Goal: Information Seeking & Learning: Learn about a topic

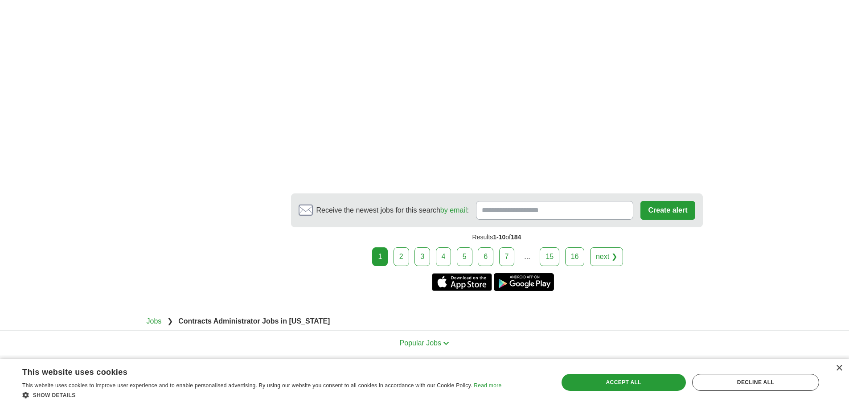
scroll to position [1649, 0]
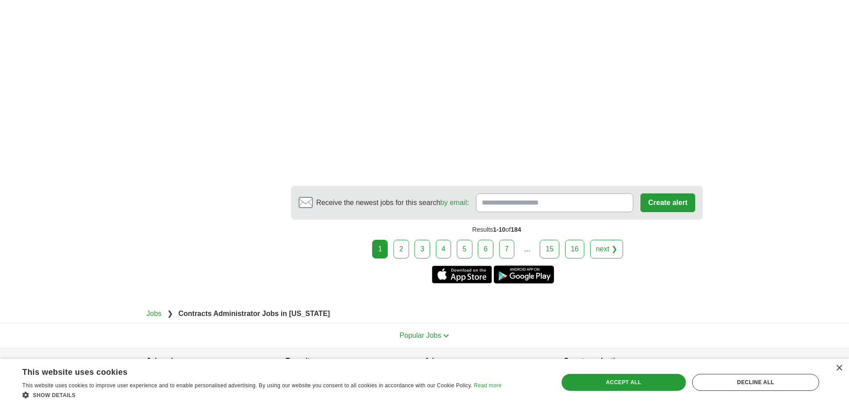
click at [405, 242] on link "2" at bounding box center [402, 249] width 16 height 19
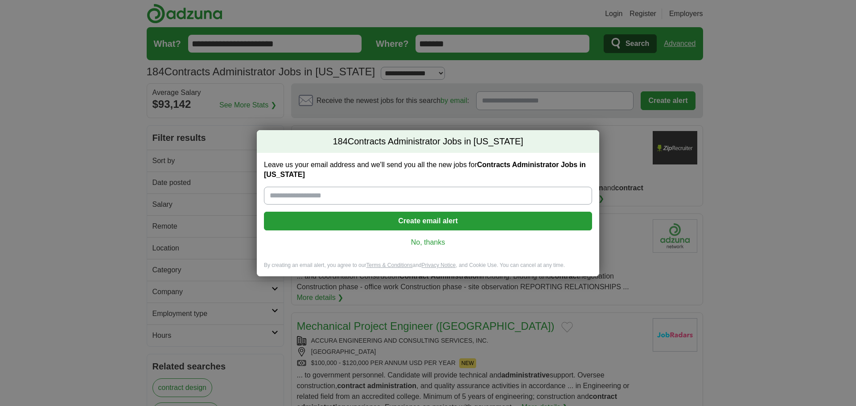
click at [408, 240] on link "No, thanks" at bounding box center [428, 243] width 314 height 10
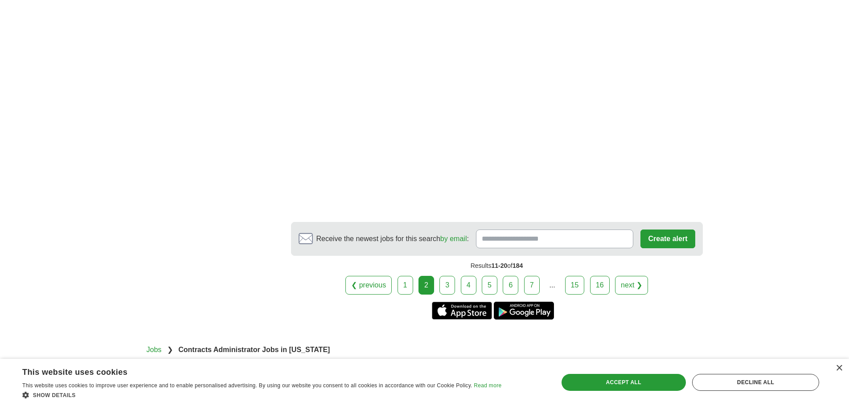
scroll to position [1426, 0]
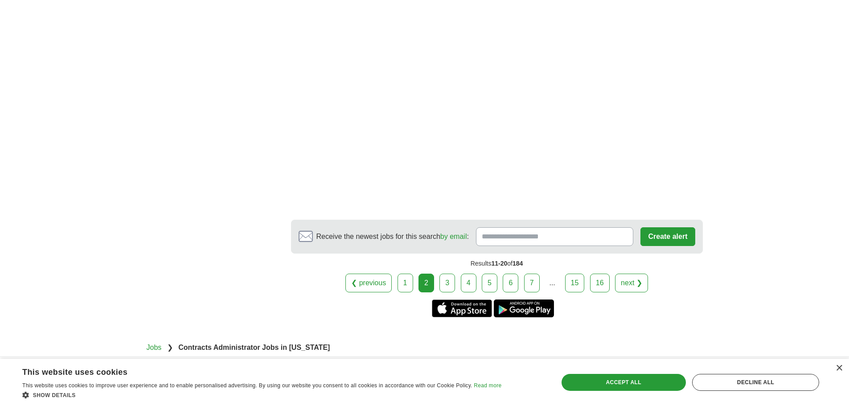
click at [452, 283] on link "3" at bounding box center [448, 283] width 16 height 19
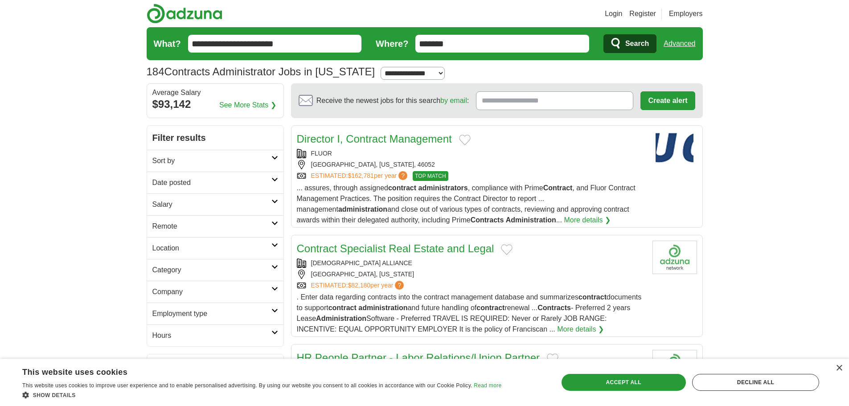
click at [403, 140] on link "Director I, Contract Management" at bounding box center [374, 139] width 155 height 12
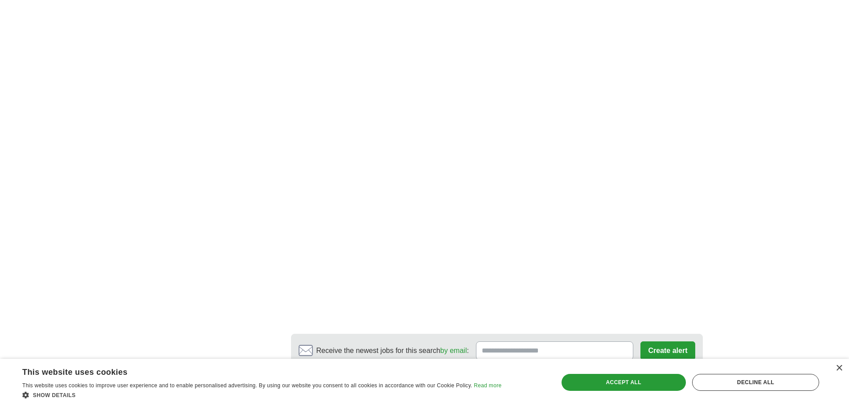
scroll to position [1560, 0]
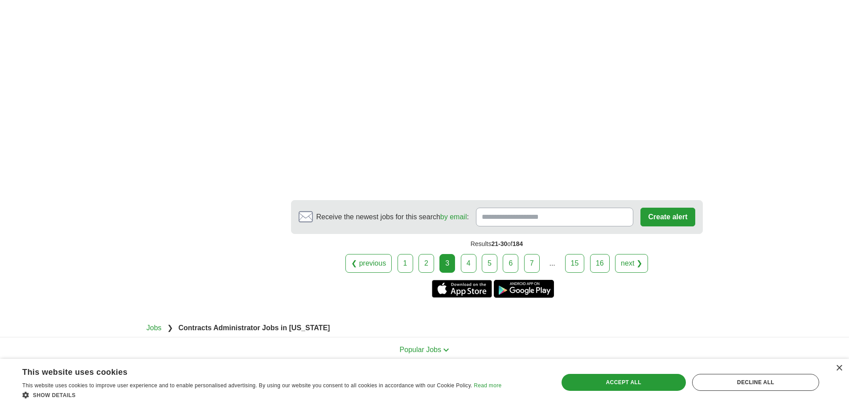
click at [470, 264] on link "4" at bounding box center [469, 263] width 16 height 19
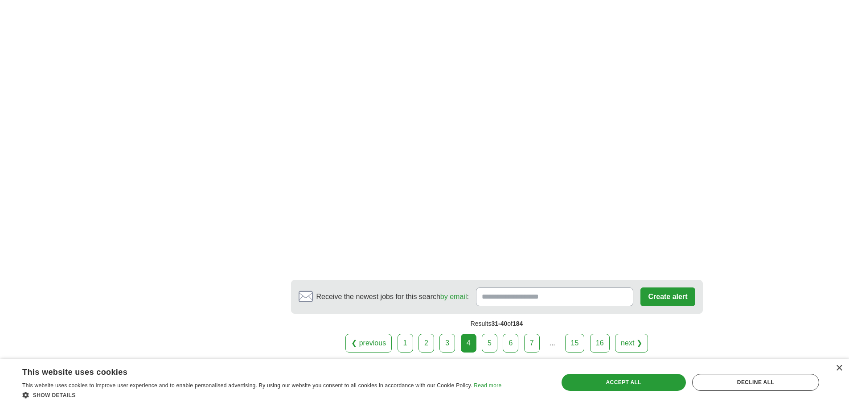
scroll to position [1293, 0]
click at [486, 332] on link "5" at bounding box center [490, 341] width 16 height 19
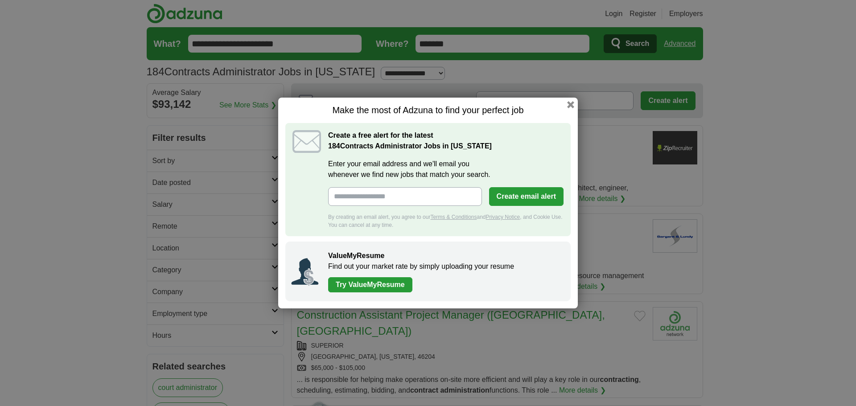
click at [565, 106] on h1 "Make the most of Adzuna to find your perfect job" at bounding box center [427, 110] width 285 height 11
click at [569, 105] on button "button" at bounding box center [571, 105] width 10 height 10
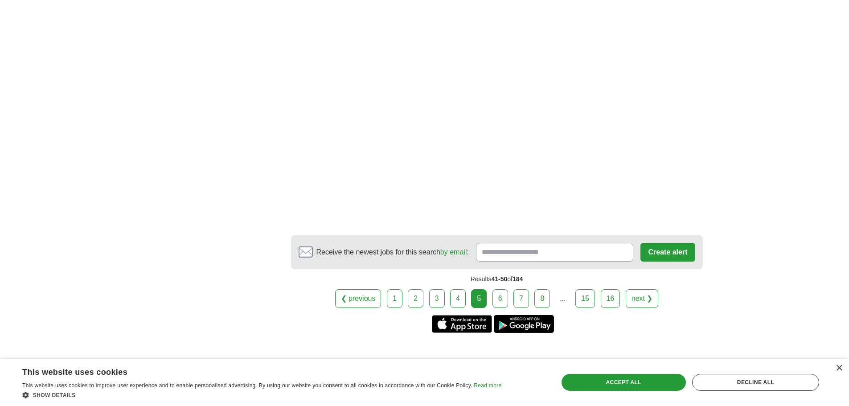
scroll to position [1426, 0]
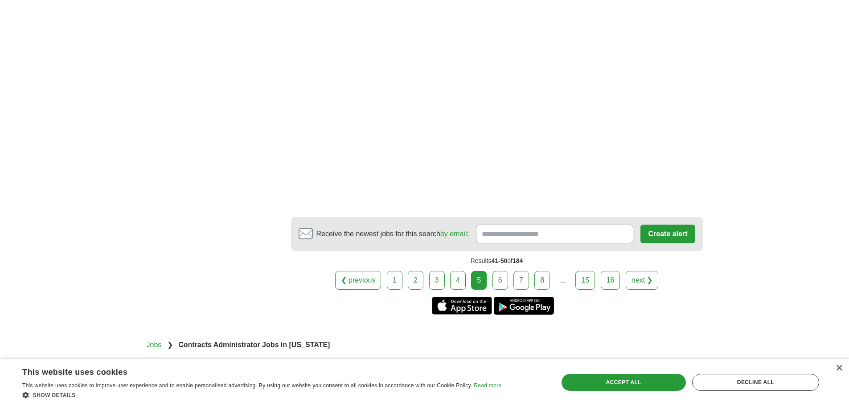
click at [498, 271] on link "6" at bounding box center [501, 280] width 16 height 19
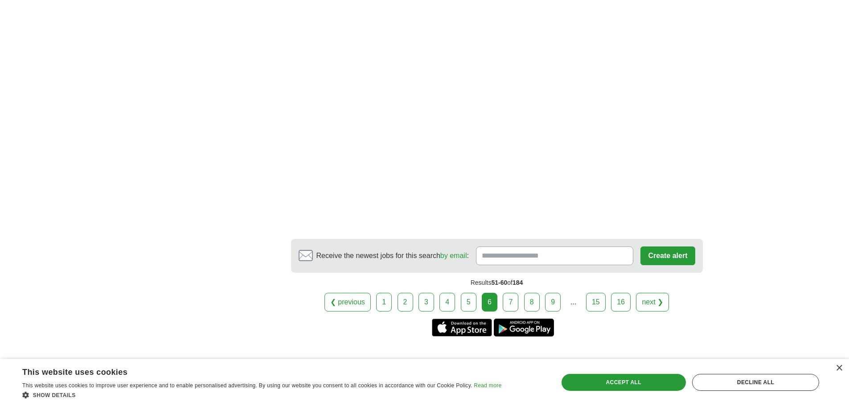
scroll to position [1426, 0]
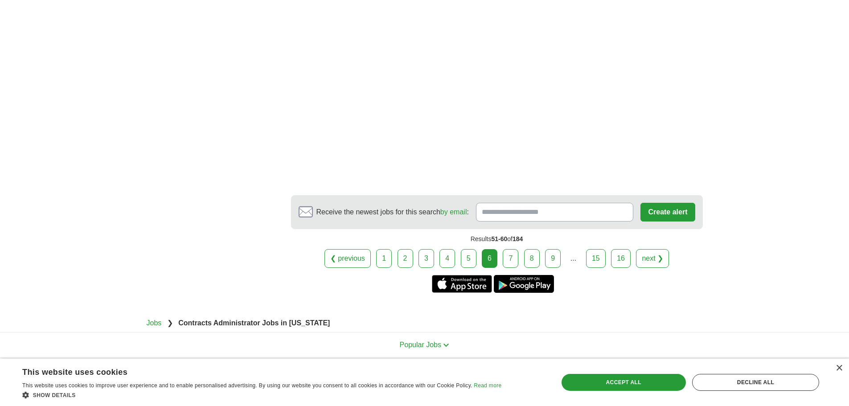
click at [507, 254] on link "7" at bounding box center [511, 258] width 16 height 19
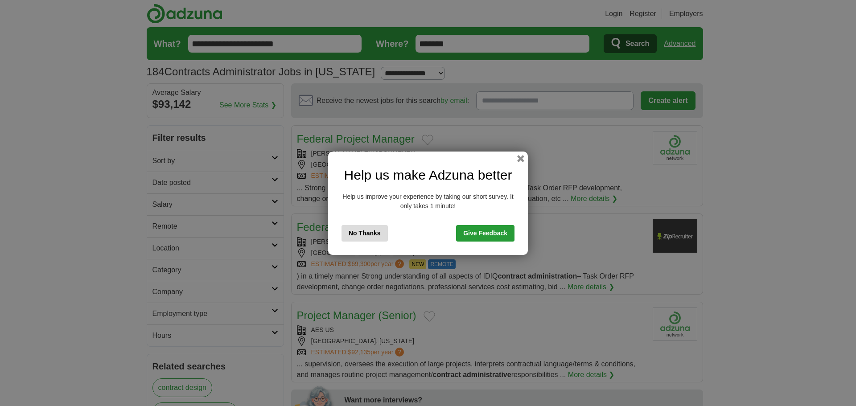
click at [366, 234] on button "No Thanks" at bounding box center [364, 233] width 46 height 16
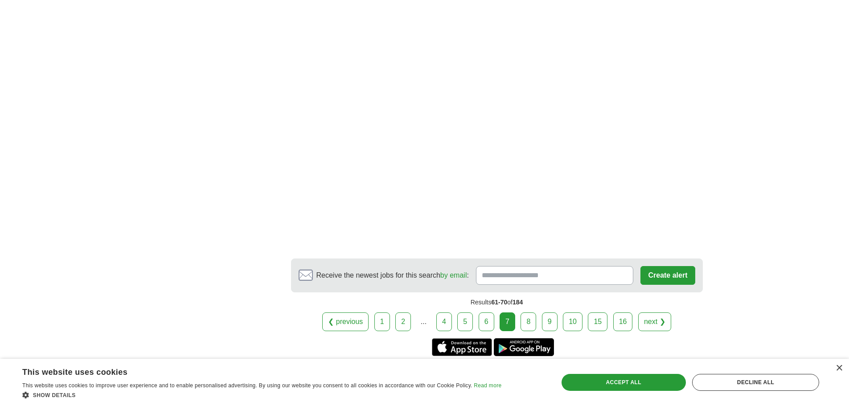
scroll to position [1337, 0]
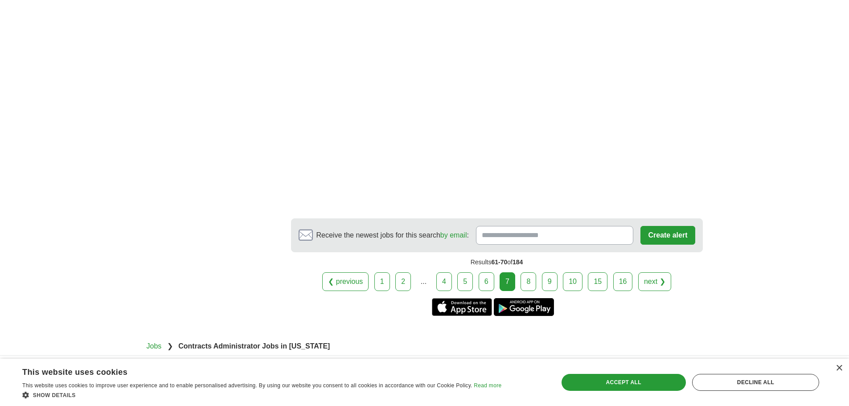
click at [537, 284] on div "❮ previous 1 2 ... 4 5 6 7 next ❯" at bounding box center [497, 281] width 412 height 19
click at [528, 282] on link "8" at bounding box center [529, 281] width 16 height 19
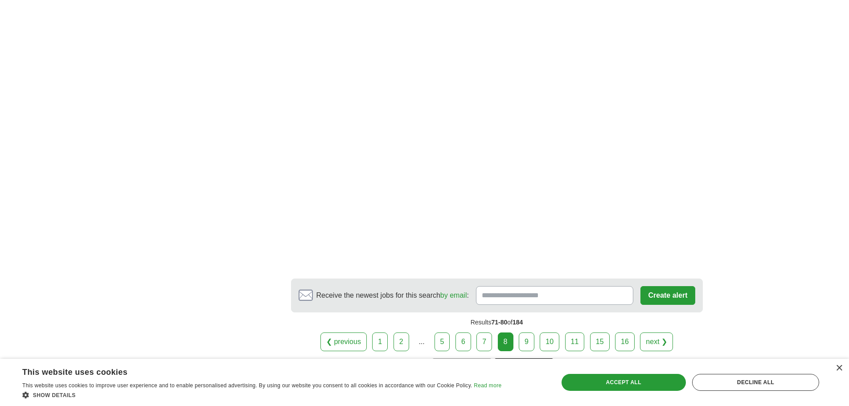
scroll to position [1337, 0]
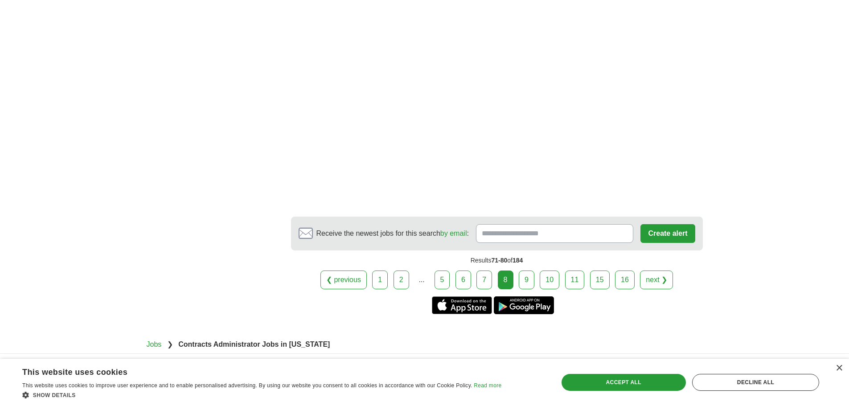
click at [526, 281] on link "9" at bounding box center [527, 280] width 16 height 19
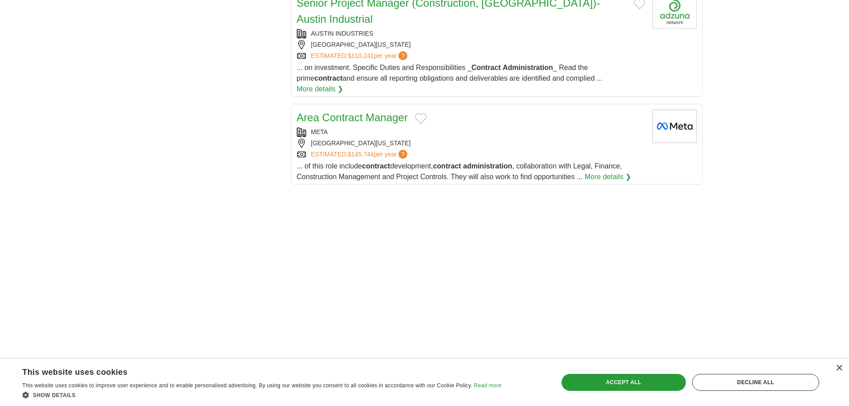
scroll to position [936, 0]
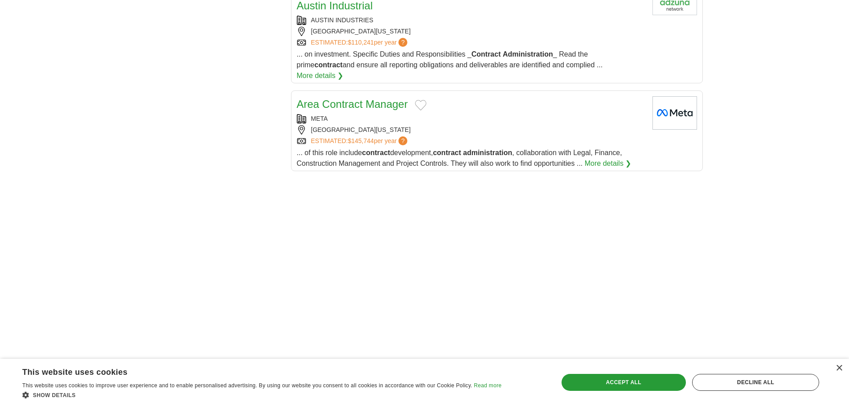
click at [353, 98] on link "Area Contract Manager" at bounding box center [352, 104] width 111 height 12
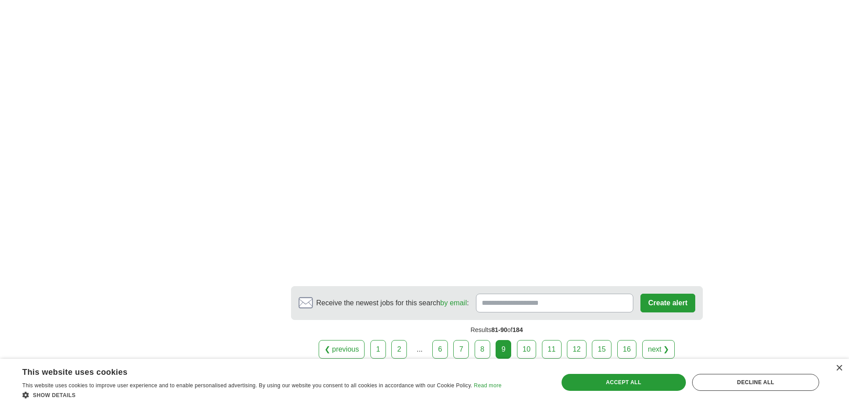
scroll to position [1293, 0]
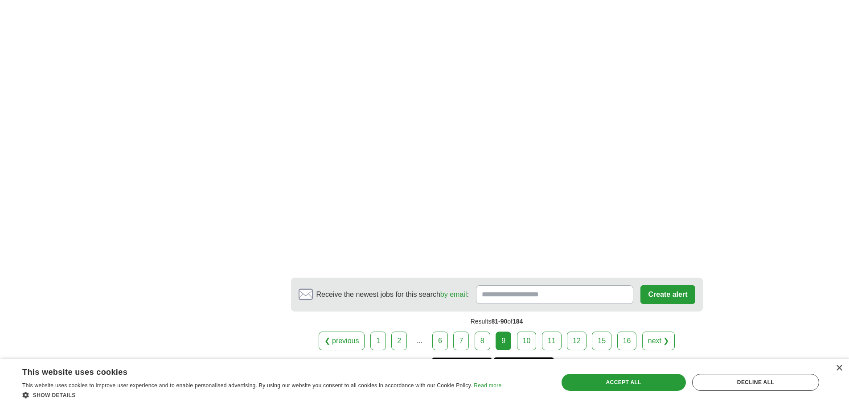
click at [531, 332] on link "10" at bounding box center [527, 341] width 20 height 19
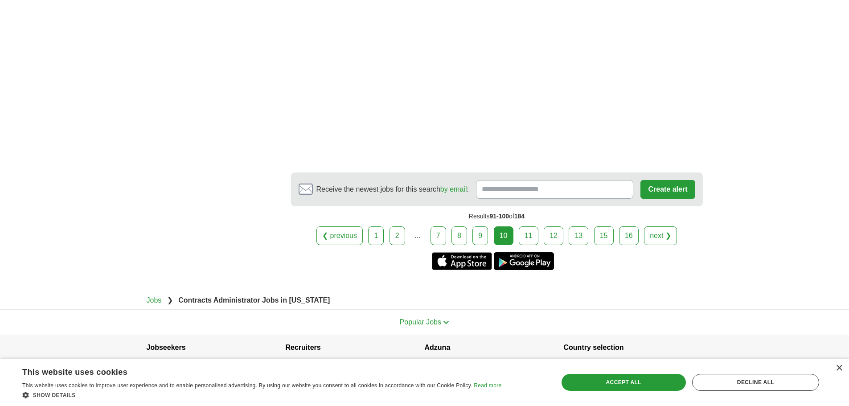
scroll to position [1426, 0]
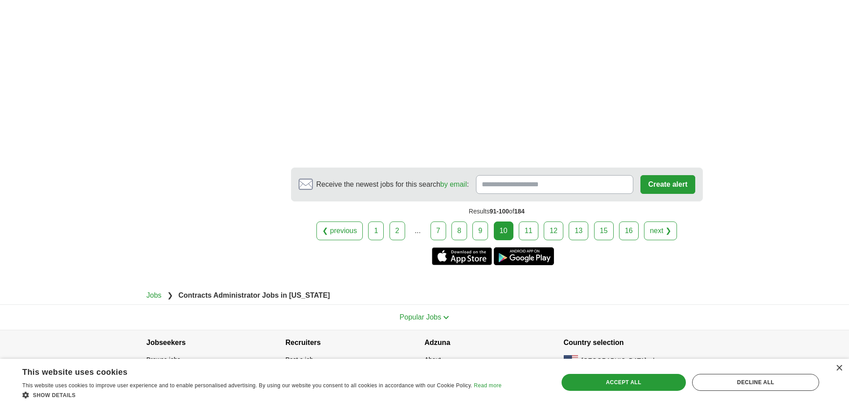
click at [526, 231] on link "11" at bounding box center [529, 231] width 20 height 19
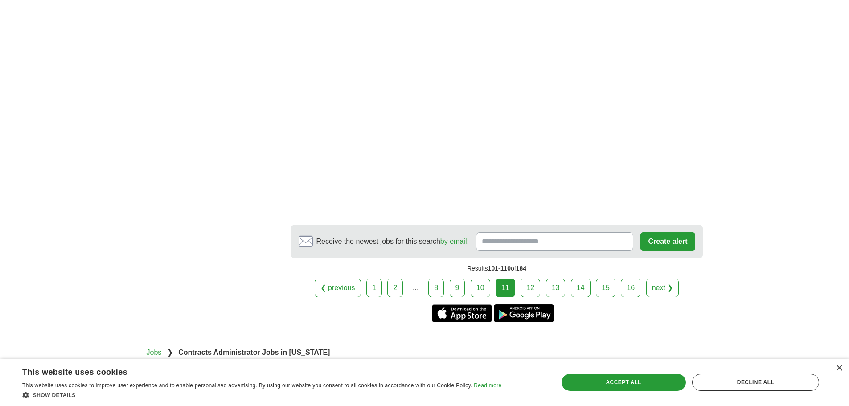
scroll to position [1337, 0]
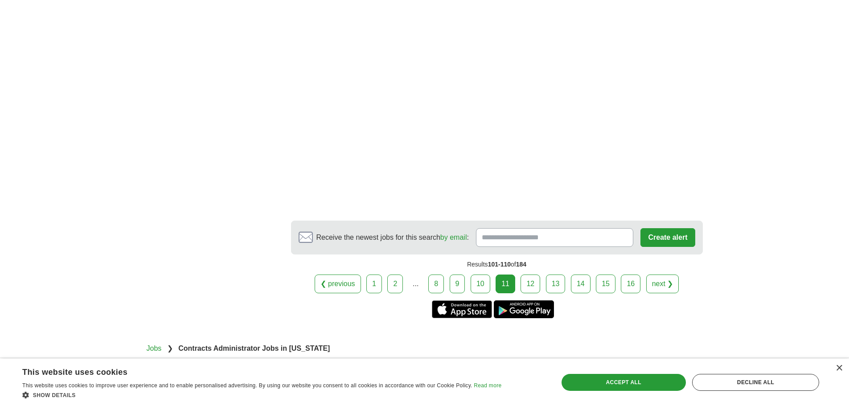
click at [534, 275] on link "12" at bounding box center [531, 284] width 20 height 19
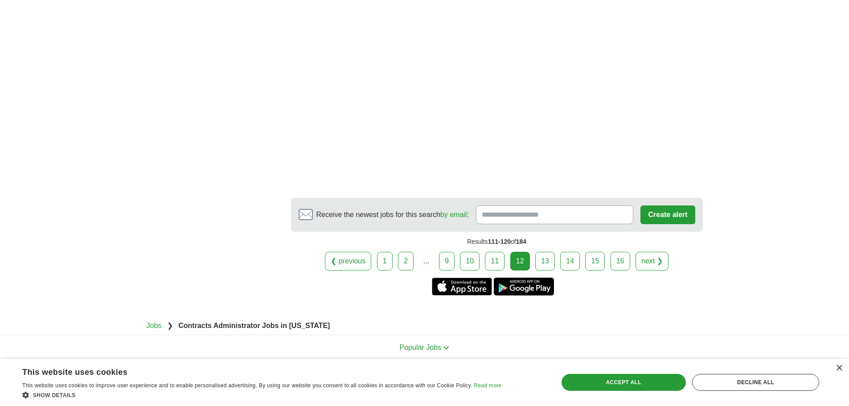
scroll to position [1248, 0]
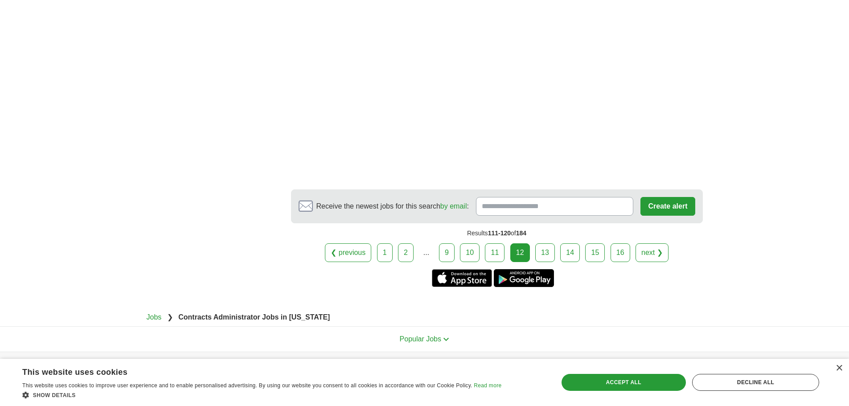
click at [544, 255] on link "13" at bounding box center [545, 252] width 20 height 19
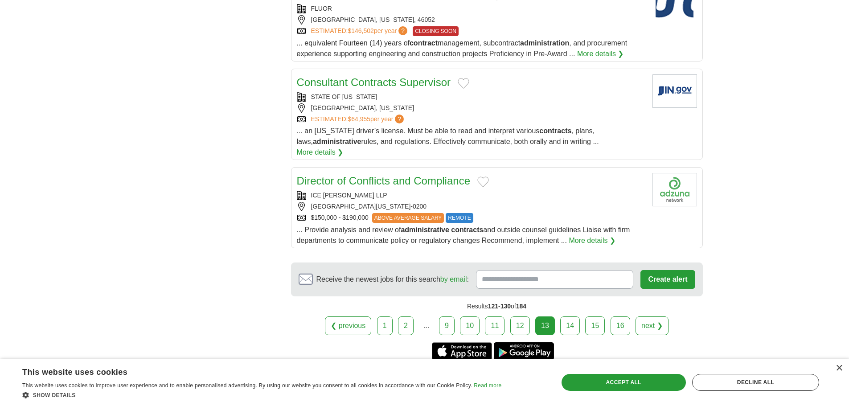
scroll to position [892, 0]
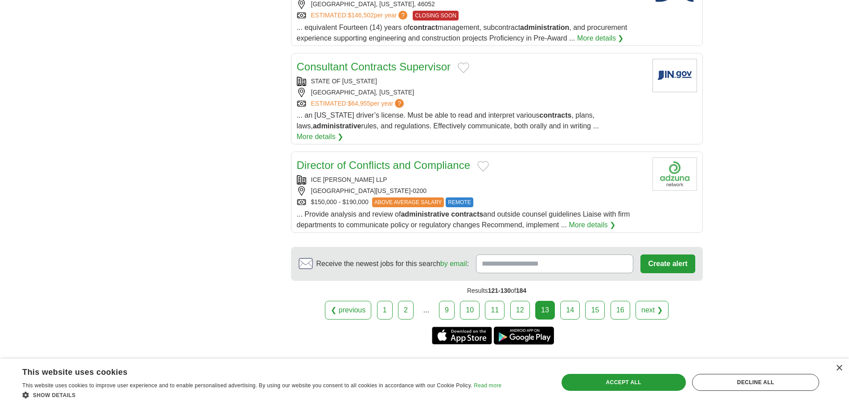
click at [571, 301] on link "14" at bounding box center [570, 310] width 20 height 19
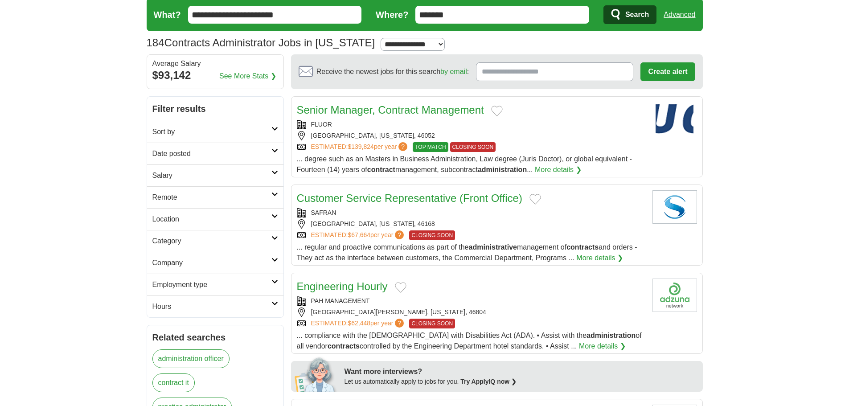
scroll to position [45, 0]
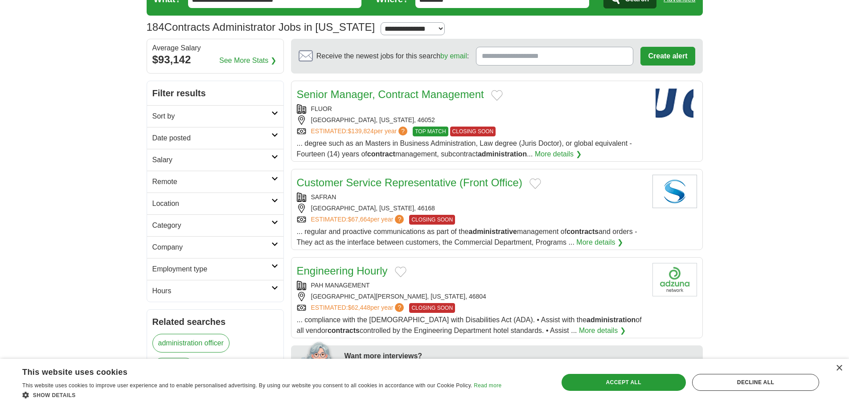
click at [384, 89] on link "Senior Manager, Contract Management" at bounding box center [390, 94] width 187 height 12
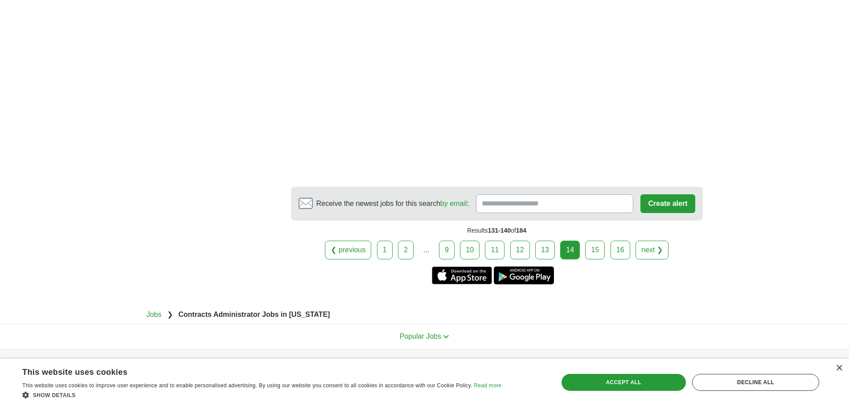
scroll to position [1204, 0]
click at [598, 242] on link "15" at bounding box center [595, 249] width 20 height 19
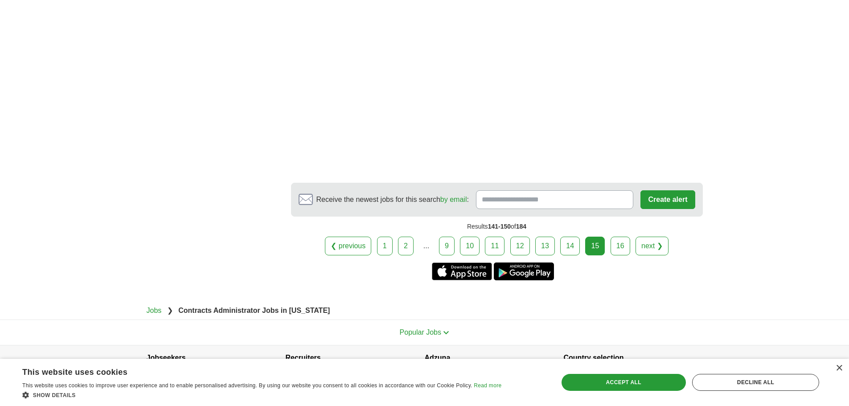
scroll to position [1293, 0]
click at [616, 236] on link "16" at bounding box center [621, 245] width 20 height 19
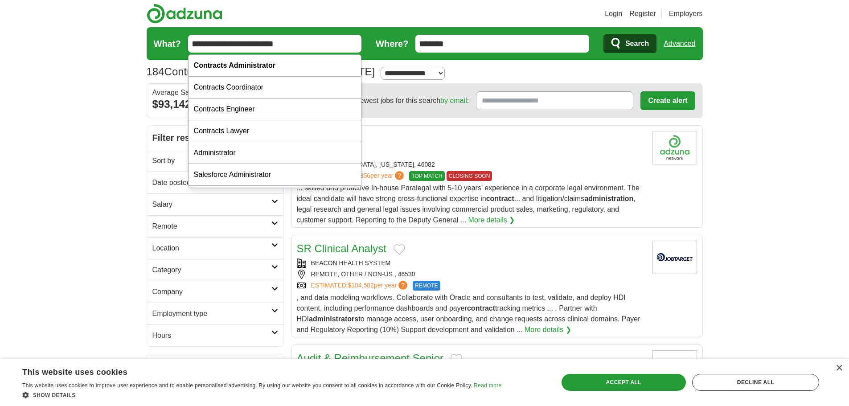
drag, startPoint x: 304, startPoint y: 44, endPoint x: 175, endPoint y: 33, distance: 129.7
click at [175, 33] on form "**********" at bounding box center [425, 43] width 556 height 33
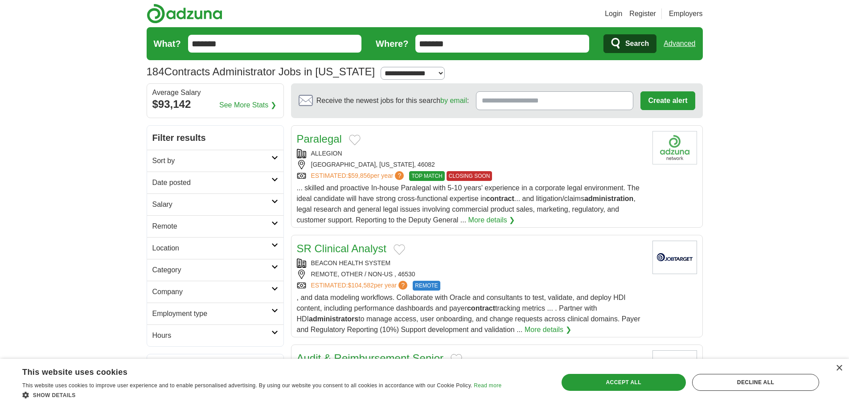
type input "*******"
click at [604, 34] on button "Search" at bounding box center [630, 43] width 53 height 19
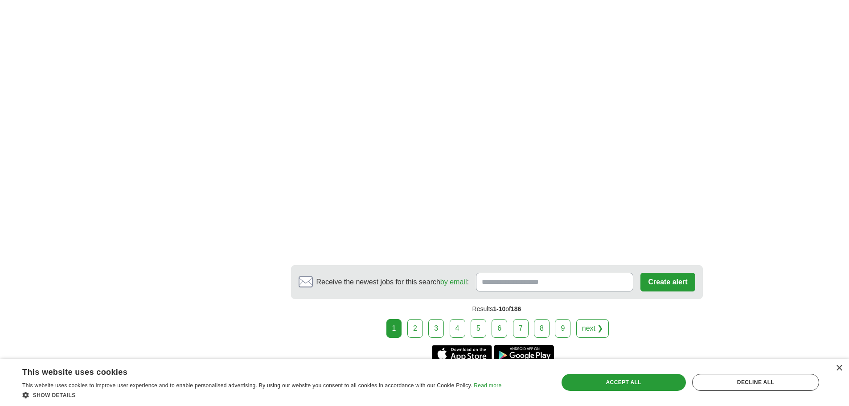
scroll to position [1471, 0]
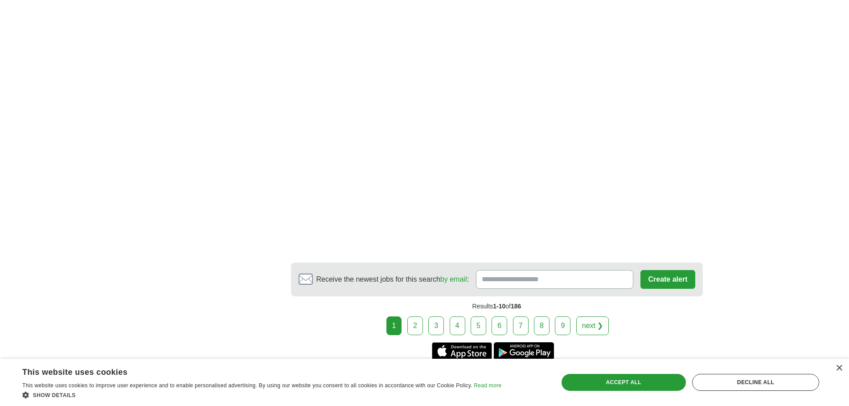
click at [411, 316] on link "2" at bounding box center [415, 325] width 16 height 19
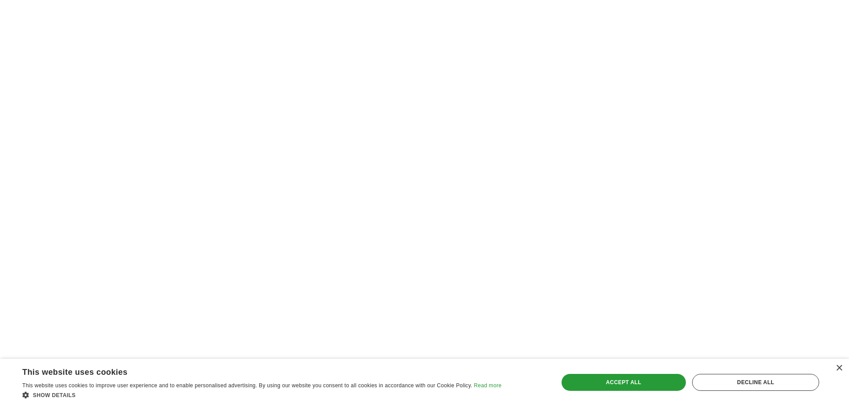
scroll to position [1560, 0]
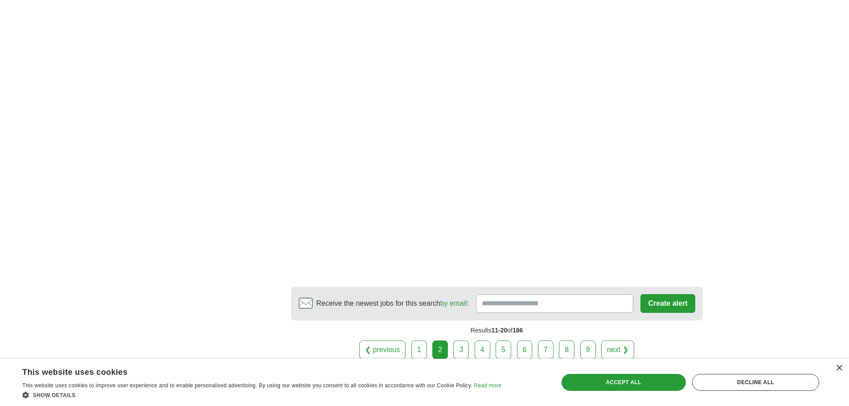
click at [461, 341] on link "3" at bounding box center [461, 350] width 16 height 19
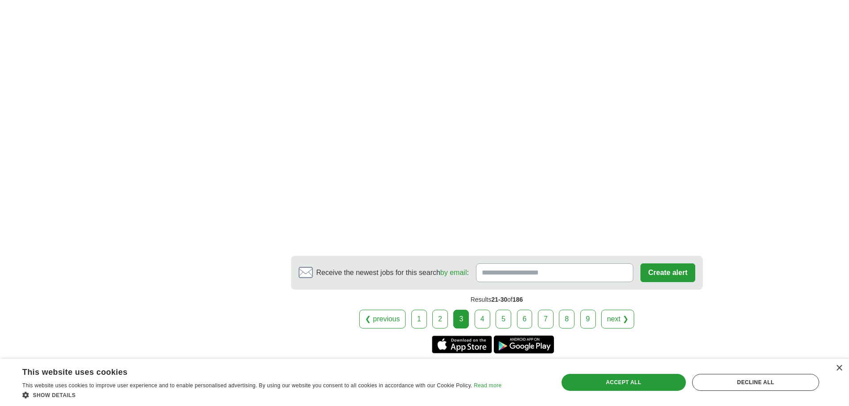
scroll to position [1783, 0]
click at [484, 309] on link "4" at bounding box center [483, 318] width 16 height 19
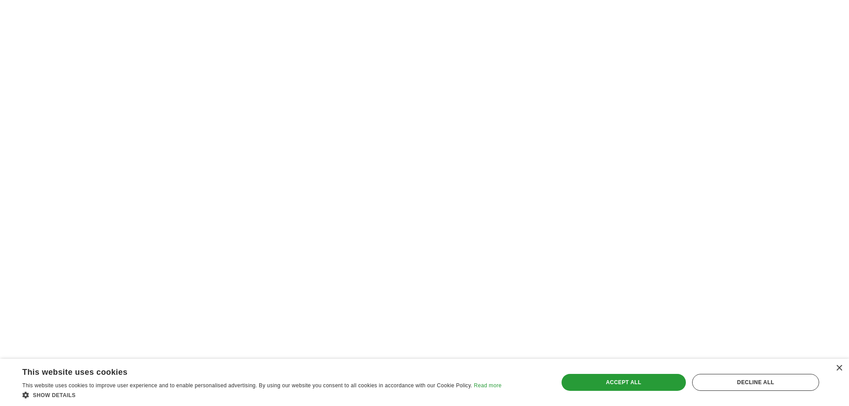
scroll to position [1471, 0]
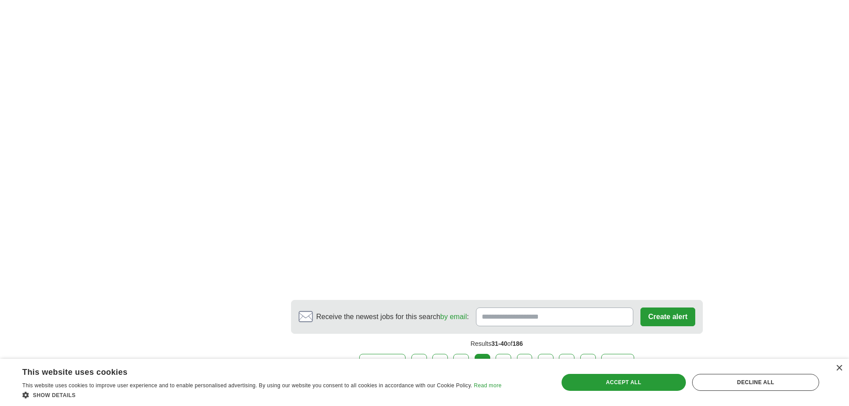
click at [506, 354] on link "5" at bounding box center [504, 363] width 16 height 19
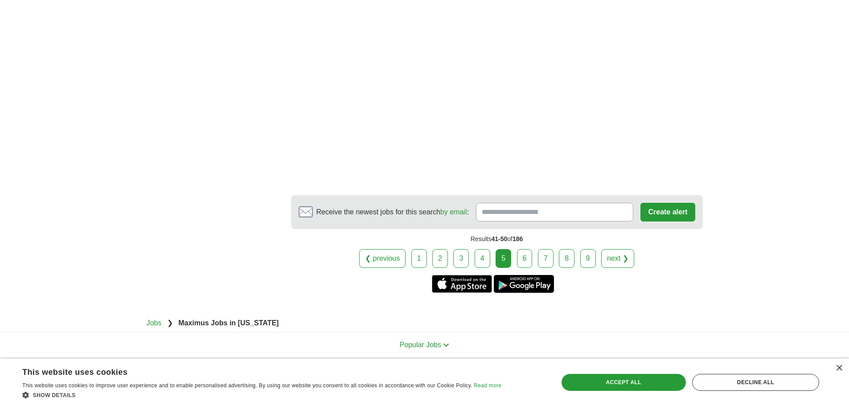
scroll to position [1649, 0]
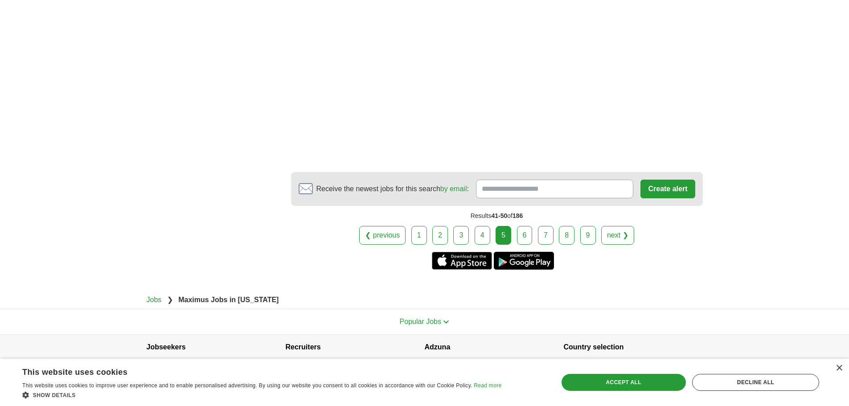
click at [524, 229] on link "6" at bounding box center [525, 235] width 16 height 19
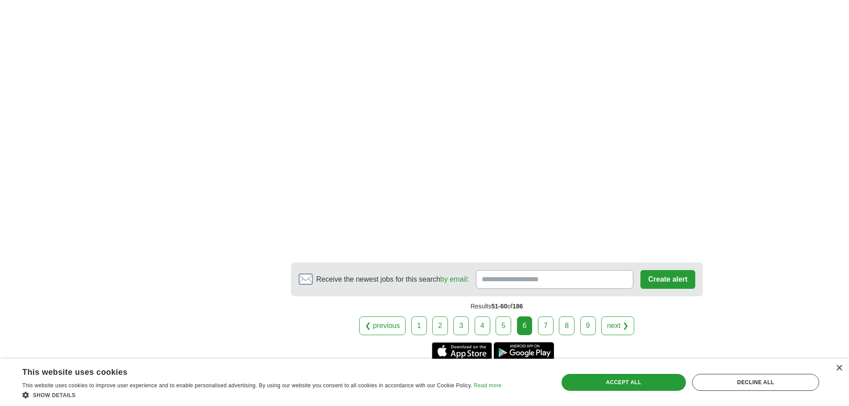
scroll to position [1694, 0]
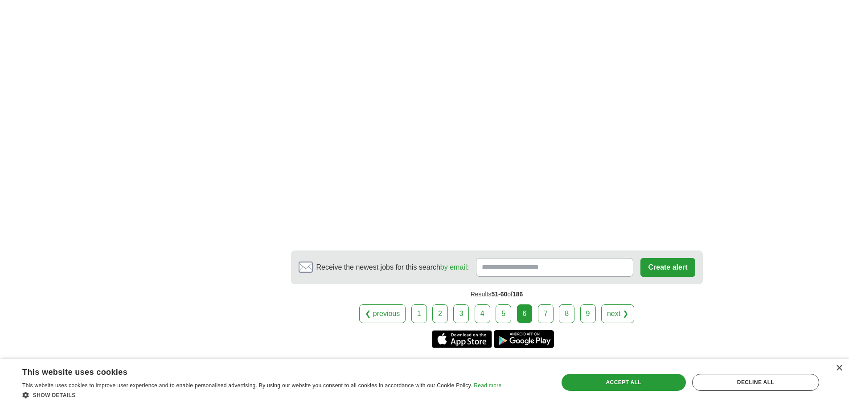
click at [549, 304] on link "7" at bounding box center [546, 313] width 16 height 19
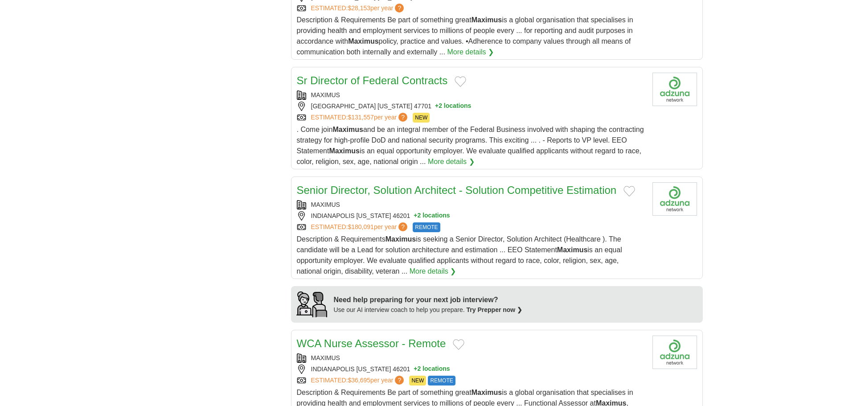
scroll to position [535, 0]
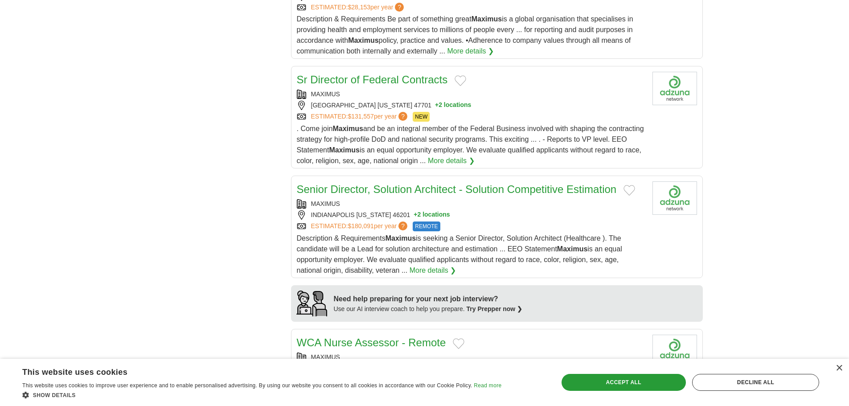
click at [435, 106] on button "+ 2 locations" at bounding box center [453, 105] width 36 height 9
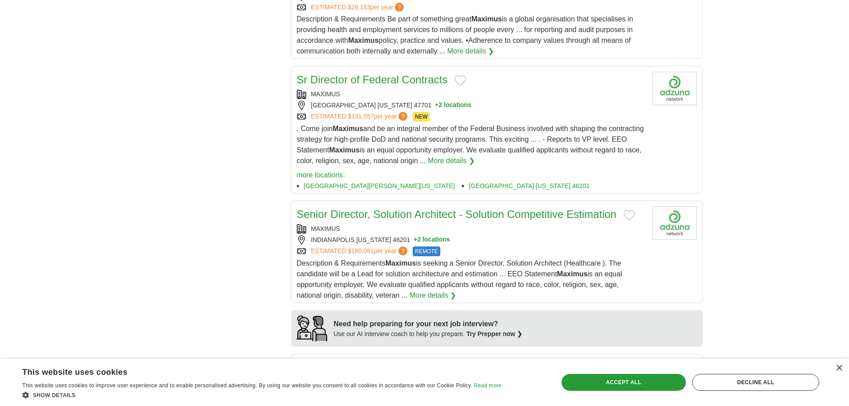
click at [435, 108] on button "+ 2 locations" at bounding box center [453, 105] width 36 height 9
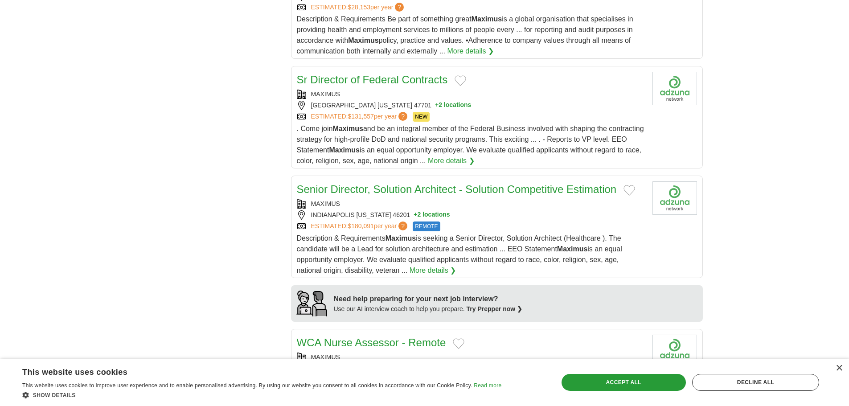
click at [435, 108] on button "+ 2 locations" at bounding box center [453, 105] width 36 height 9
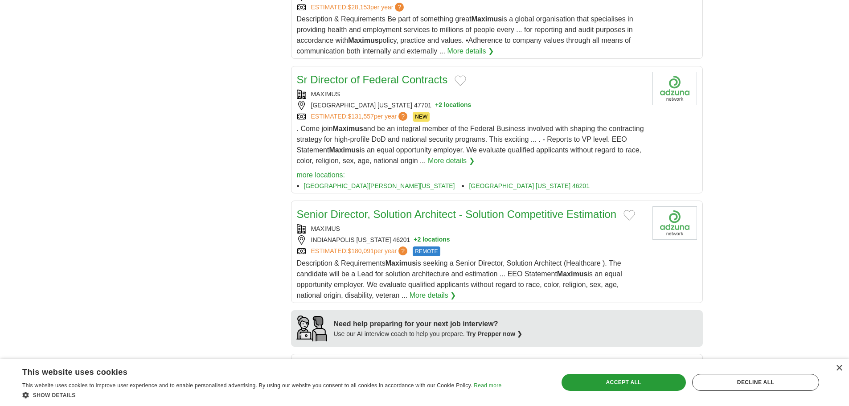
click at [374, 118] on span "$131,557" at bounding box center [361, 116] width 26 height 7
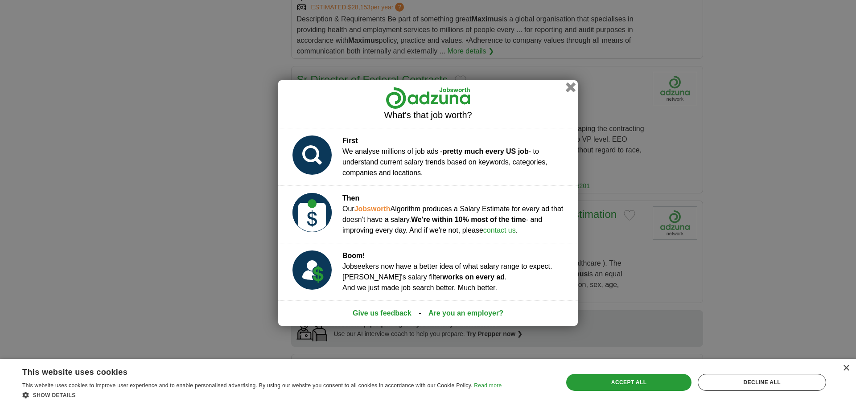
click at [575, 89] on button "button" at bounding box center [571, 87] width 10 height 10
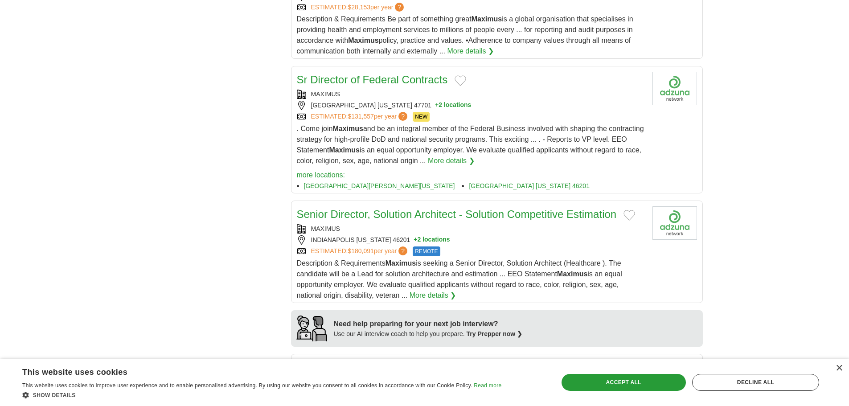
click at [406, 82] on link "Sr Director of Federal Contracts" at bounding box center [372, 80] width 151 height 12
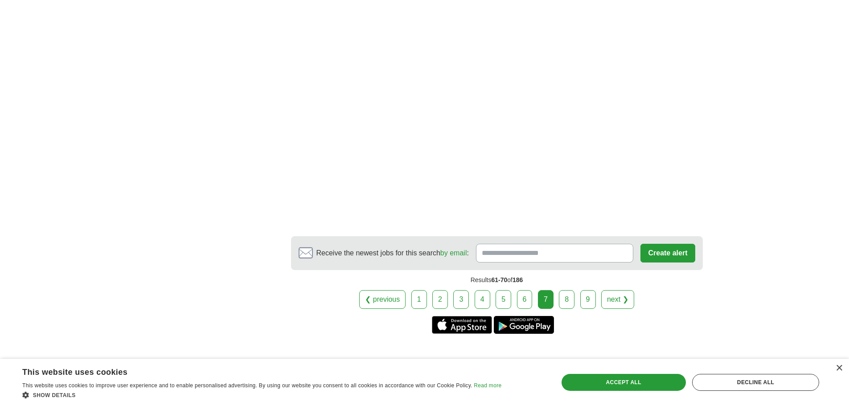
scroll to position [1605, 0]
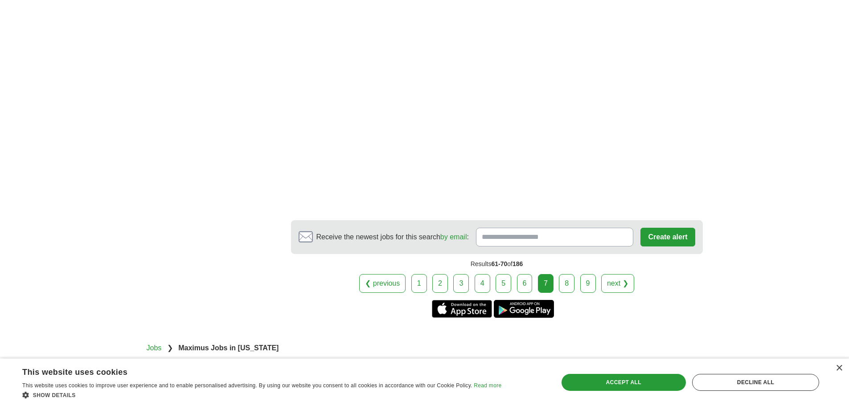
click at [565, 274] on link "8" at bounding box center [567, 283] width 16 height 19
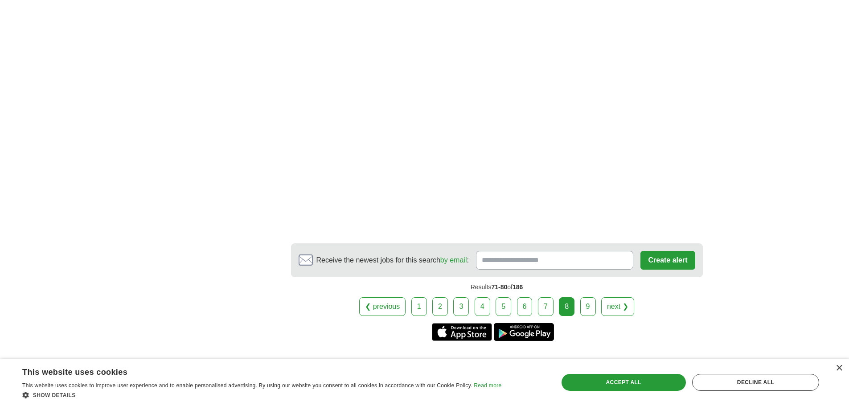
scroll to position [1382, 0]
click at [585, 297] on link "9" at bounding box center [588, 306] width 16 height 19
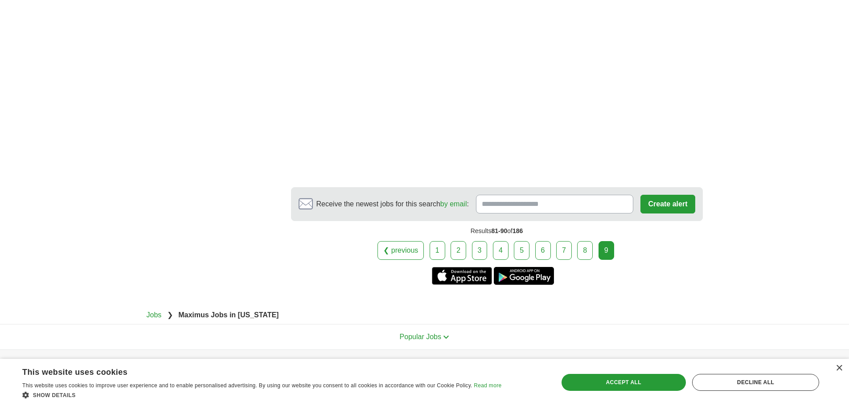
scroll to position [847, 0]
